Goal: Download file/media

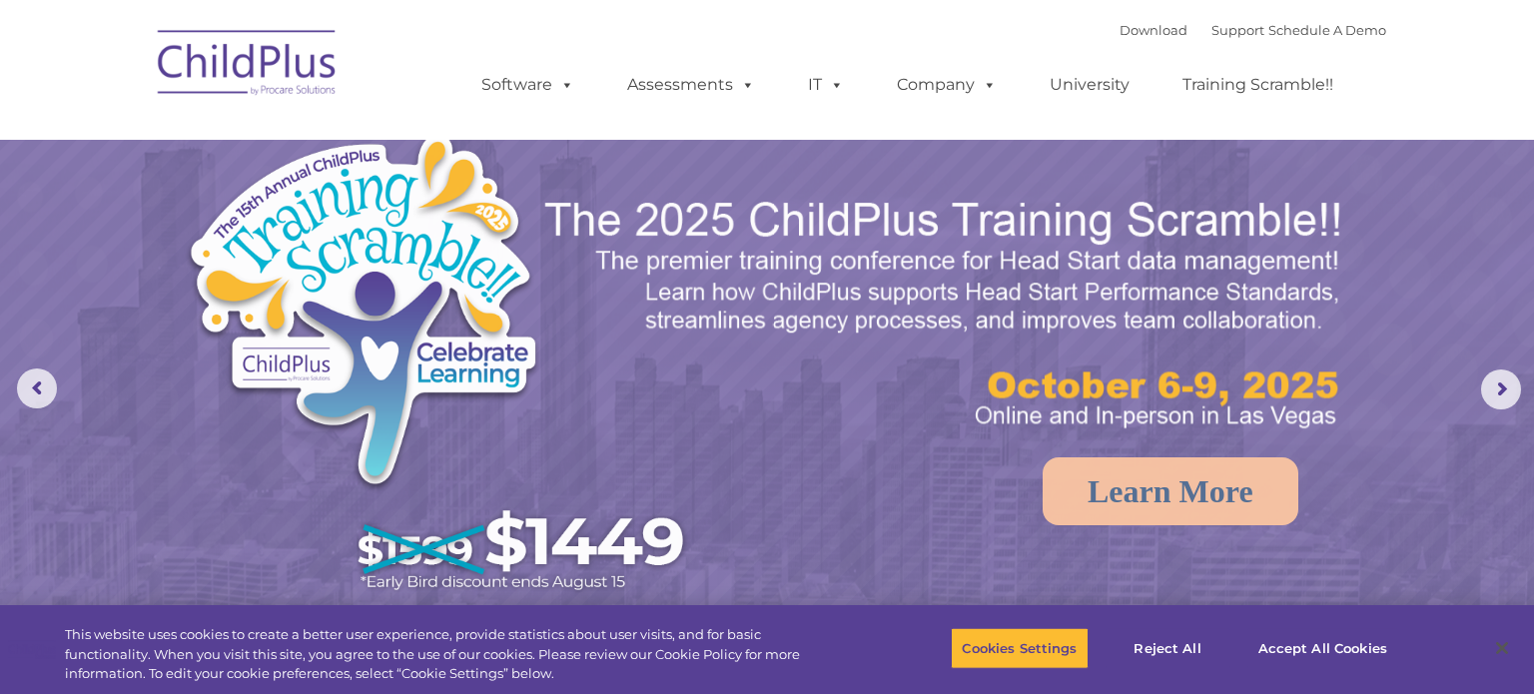
select select "MEDIUM"
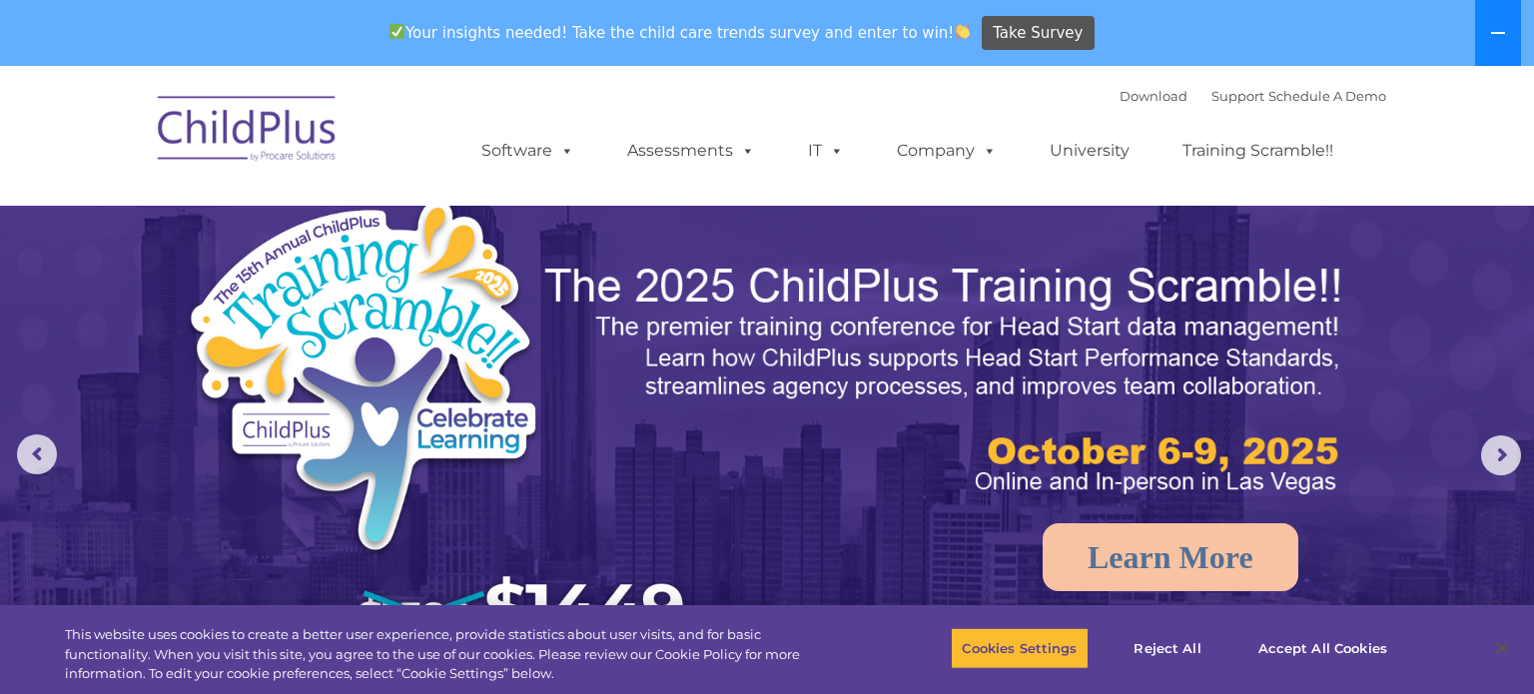
click at [1479, 49] on button at bounding box center [1498, 33] width 46 height 66
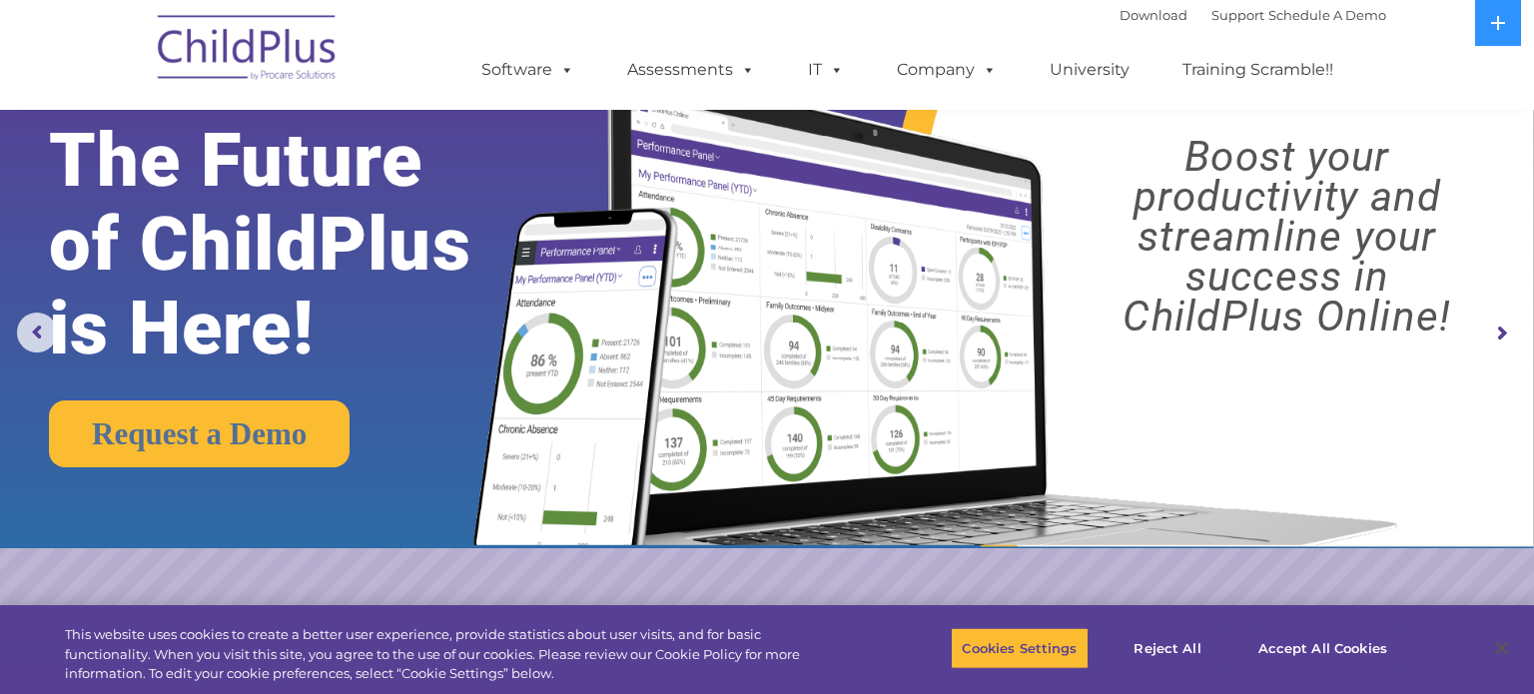
scroll to position [55, 0]
click at [1492, 30] on icon at bounding box center [1498, 23] width 16 height 16
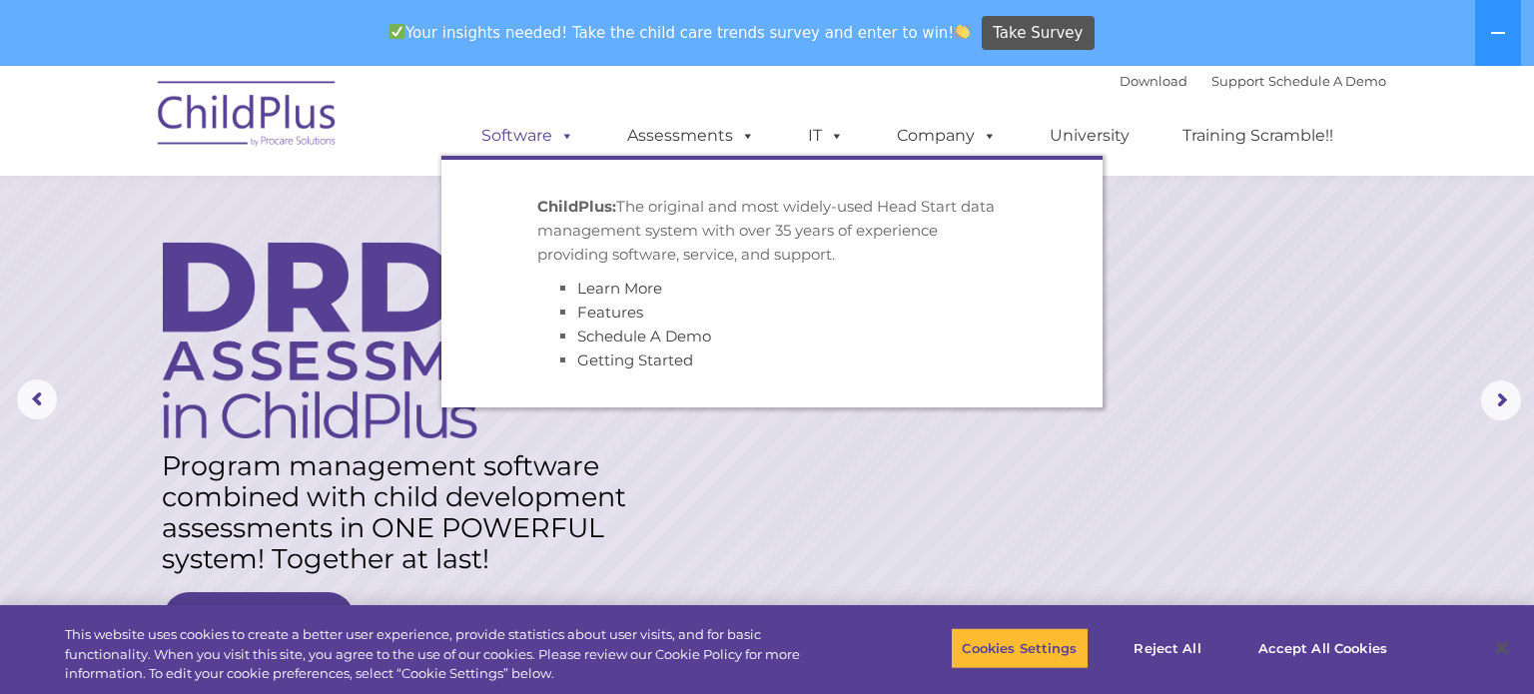
click at [539, 137] on link "Software" at bounding box center [527, 136] width 133 height 40
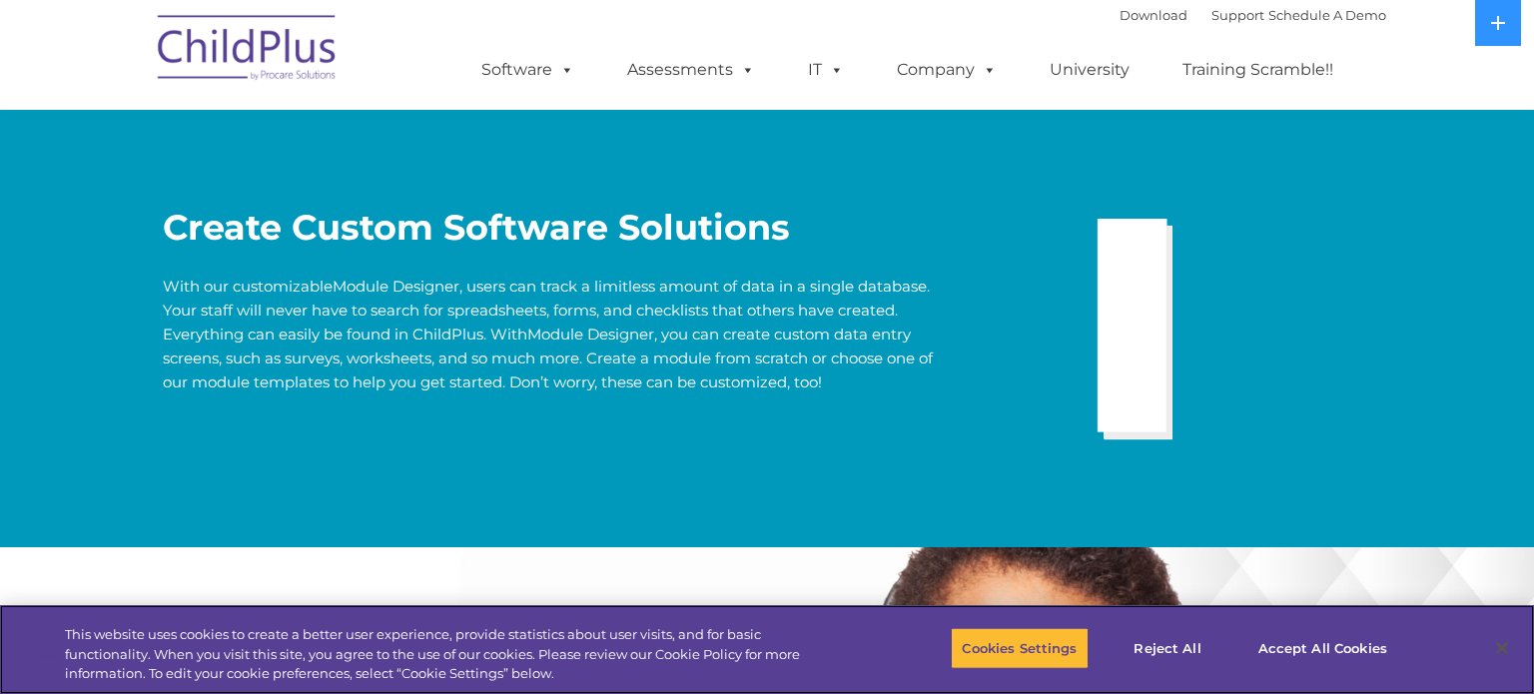
scroll to position [4928, 0]
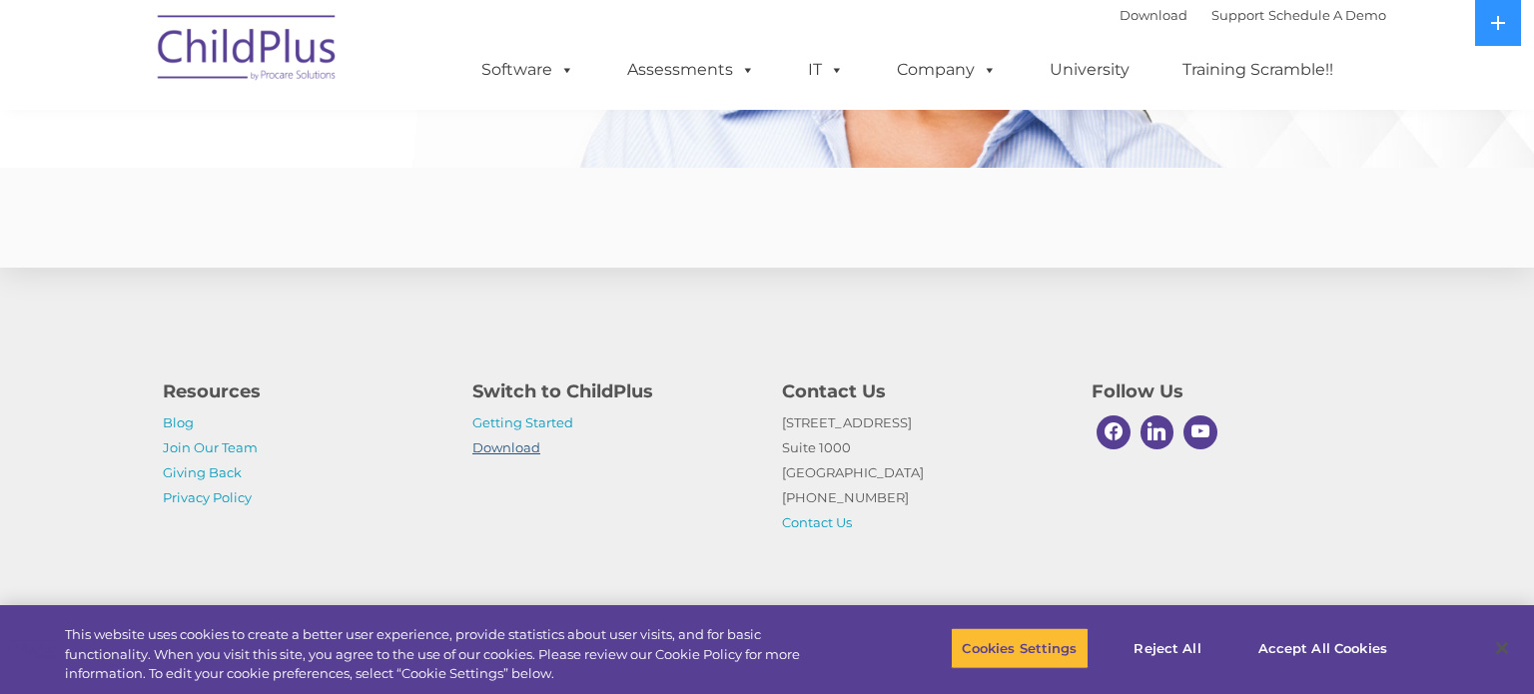
click at [512, 443] on link "Download" at bounding box center [506, 447] width 68 height 16
